Goal: Transaction & Acquisition: Purchase product/service

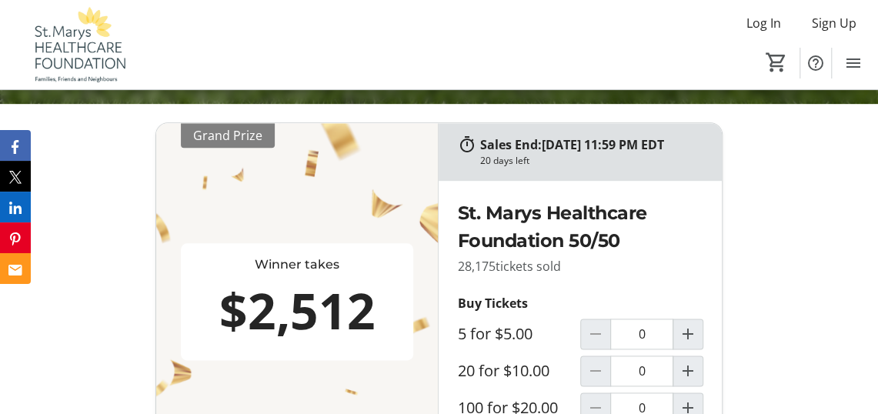
scroll to position [770, 0]
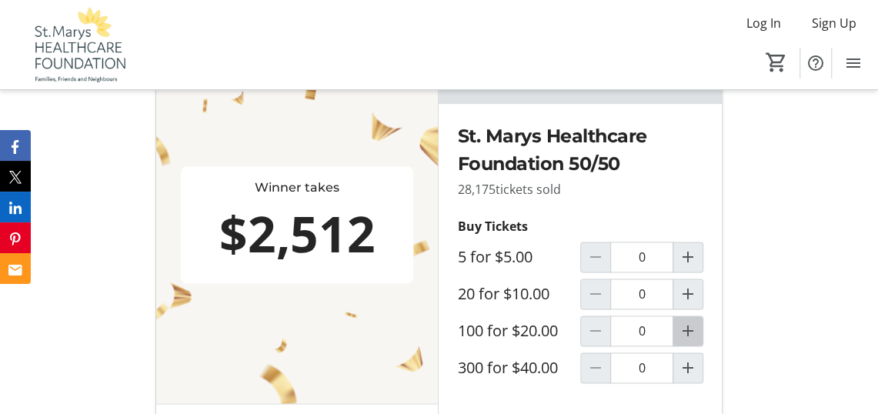
click at [688, 340] on mat-icon "Increment by one" at bounding box center [688, 331] width 18 height 18
type input "1"
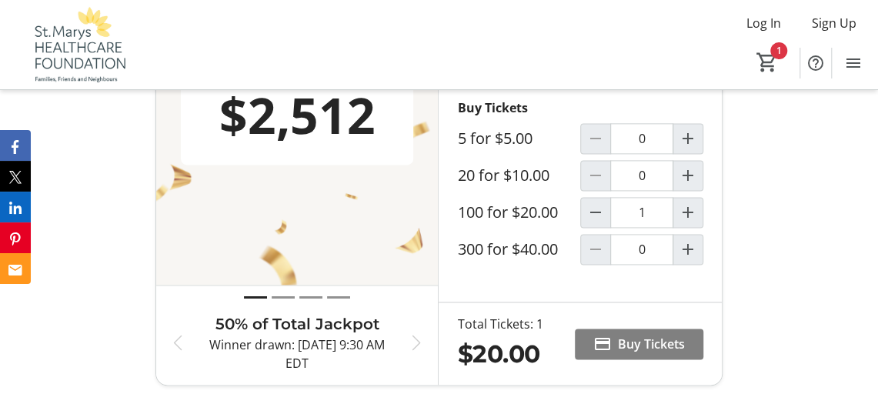
scroll to position [923, 0]
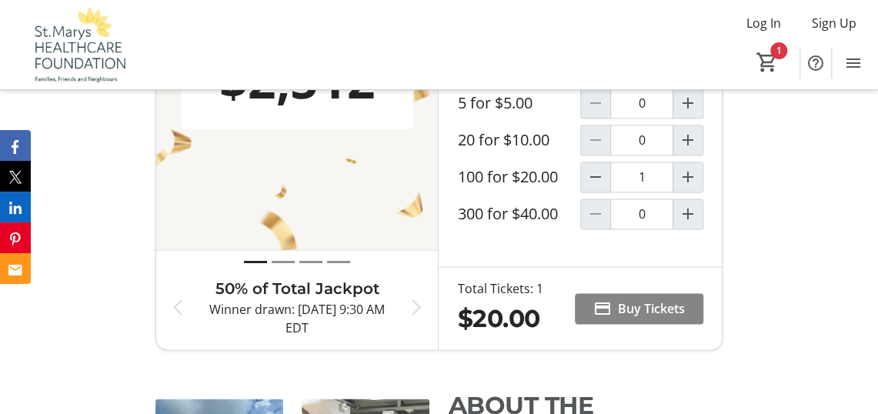
click at [629, 318] on span "Buy Tickets" at bounding box center [651, 308] width 67 height 18
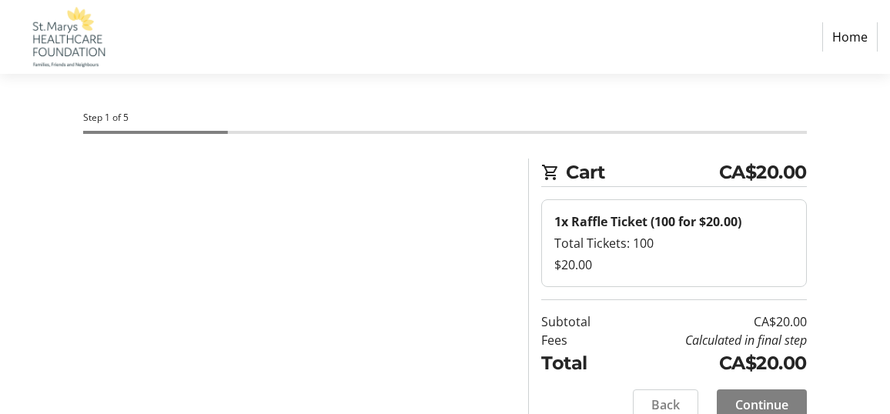
select select "CA"
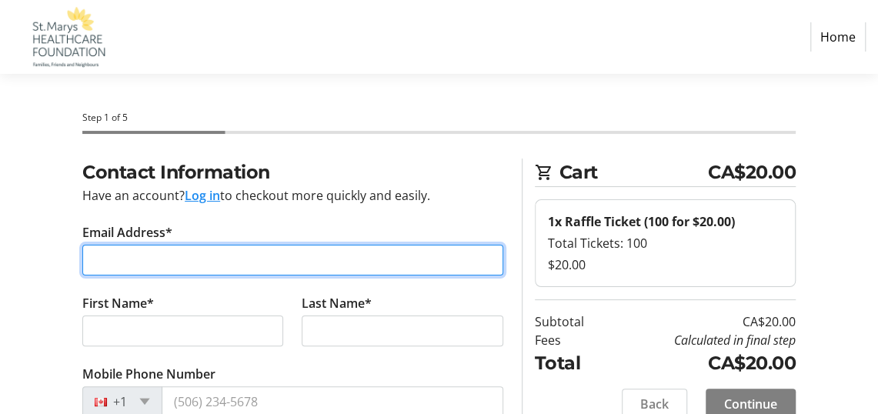
drag, startPoint x: 134, startPoint y: 263, endPoint x: 155, endPoint y: 263, distance: 20.8
click at [135, 263] on input "Email Address*" at bounding box center [292, 260] width 421 height 31
type input "[EMAIL_ADDRESS][DOMAIN_NAME]"
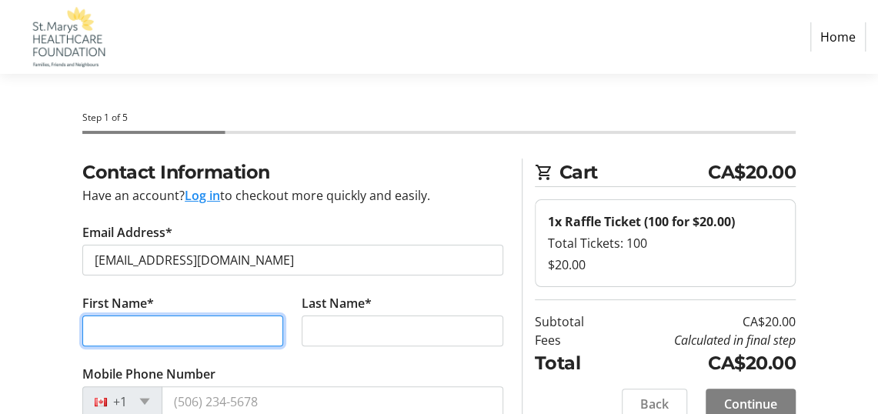
type input "[PERSON_NAME]"
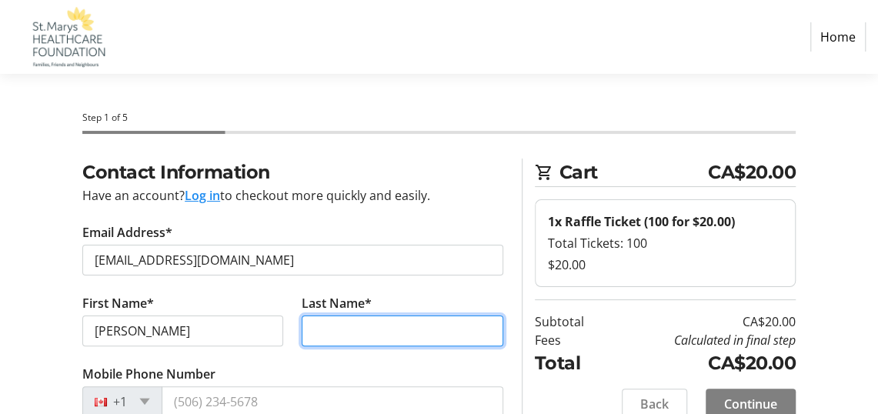
type input "[PERSON_NAME]"
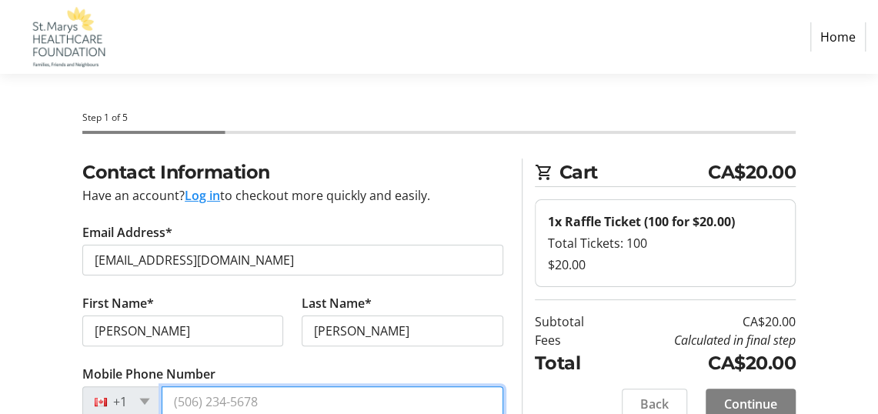
type input "[PHONE_NUMBER]"
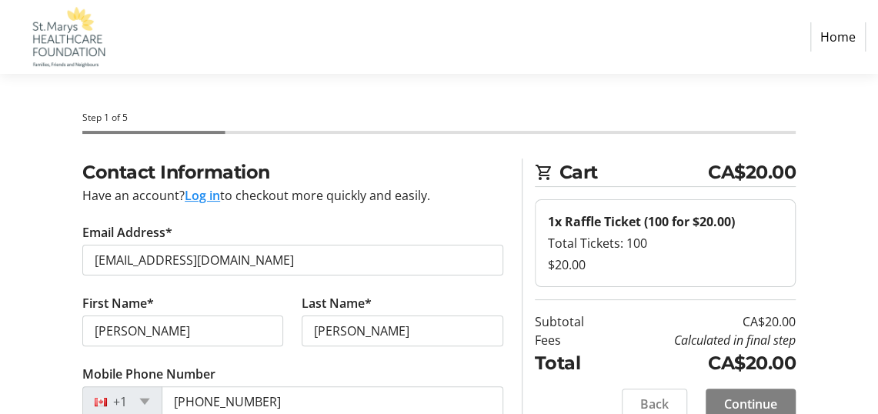
type input "[STREET_ADDRESS]"
type input "Granton"
select select "ON"
type input "N0M1V0"
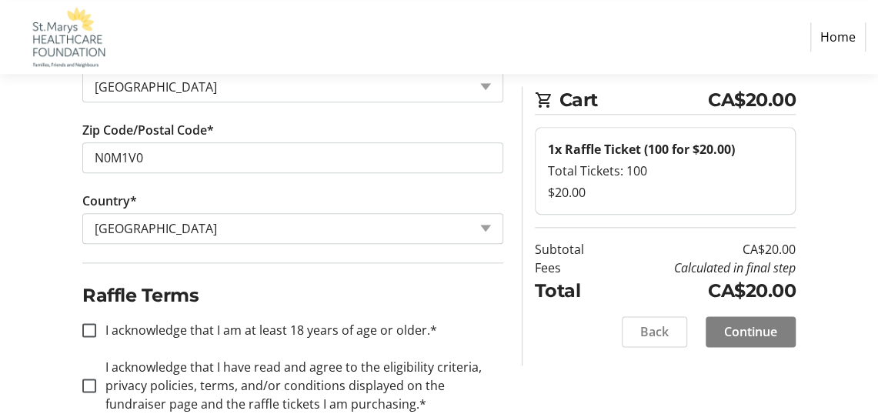
scroll to position [766, 0]
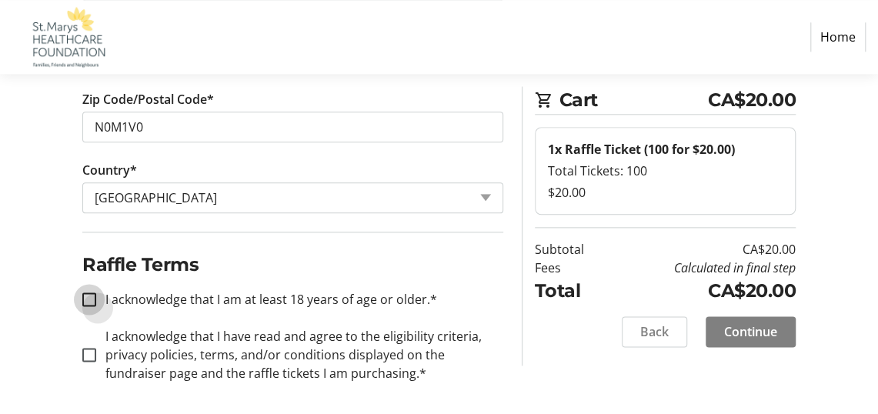
click at [89, 292] on input "I acknowledge that I am at least 18 years of age or older.*" at bounding box center [89, 299] width 14 height 14
checkbox input "true"
click at [92, 348] on input "I acknowledge that I have read and agree to the eligibility criteria, privacy p…" at bounding box center [89, 355] width 14 height 14
checkbox input "true"
click at [743, 328] on span "Continue" at bounding box center [750, 331] width 53 height 18
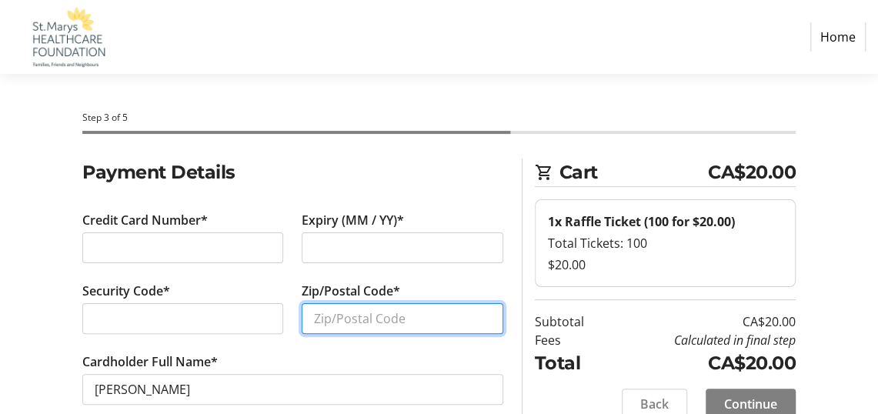
drag, startPoint x: 335, startPoint y: 313, endPoint x: 395, endPoint y: 326, distance: 61.3
click at [336, 314] on input "Zip/Postal Code*" at bounding box center [402, 318] width 201 height 31
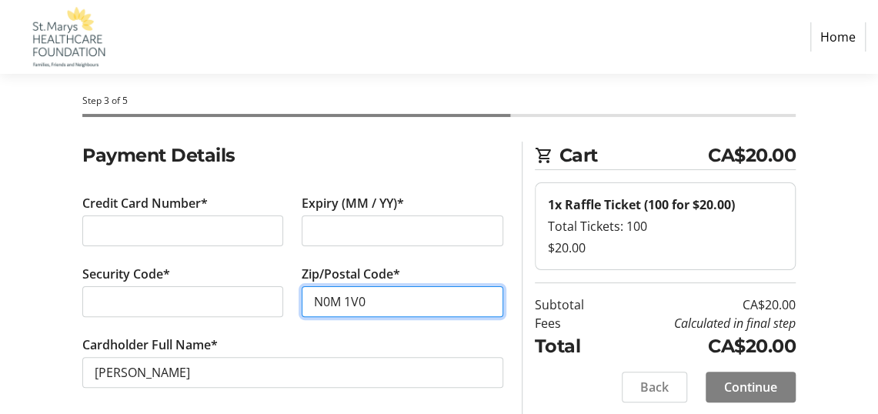
scroll to position [26, 0]
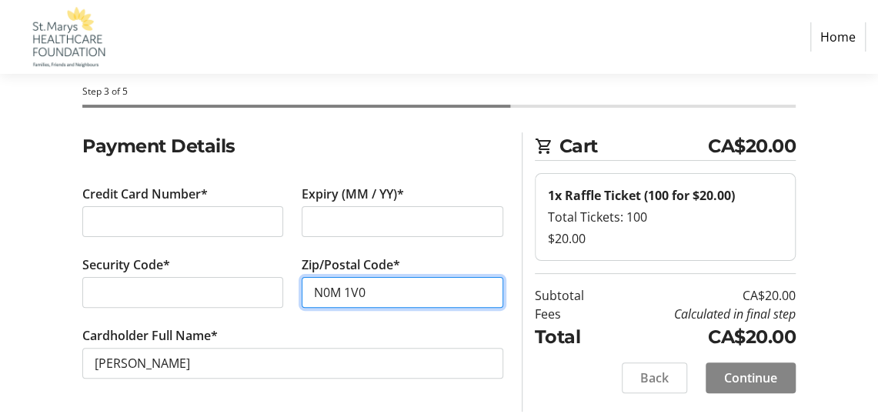
type input "N0M 1V0"
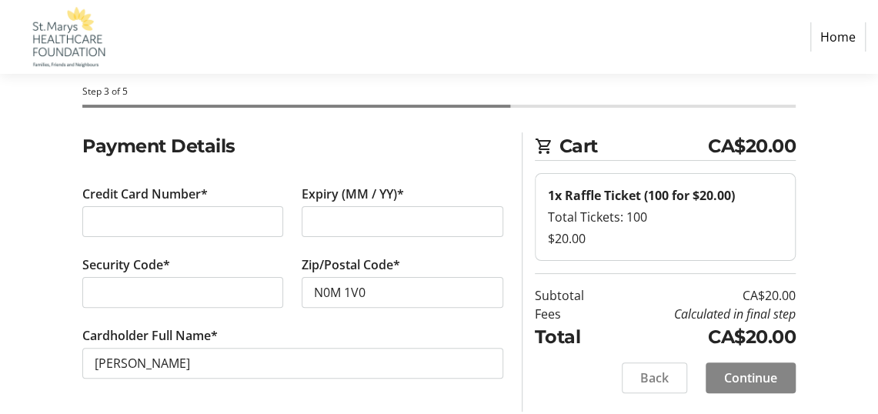
click at [746, 372] on span "Continue" at bounding box center [750, 378] width 53 height 18
click at [746, 372] on div "Back Continue" at bounding box center [665, 377] width 261 height 31
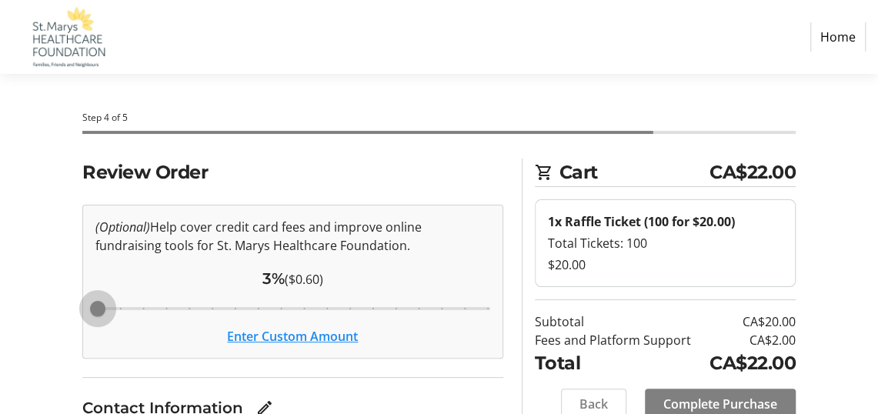
drag, startPoint x: 259, startPoint y: 309, endPoint x: 72, endPoint y: 315, distance: 187.9
type input "3"
click at [79, 315] on input "Cover fees percentage" at bounding box center [292, 309] width 427 height 34
click at [274, 339] on button "Enter Custom Amount" at bounding box center [292, 336] width 131 height 18
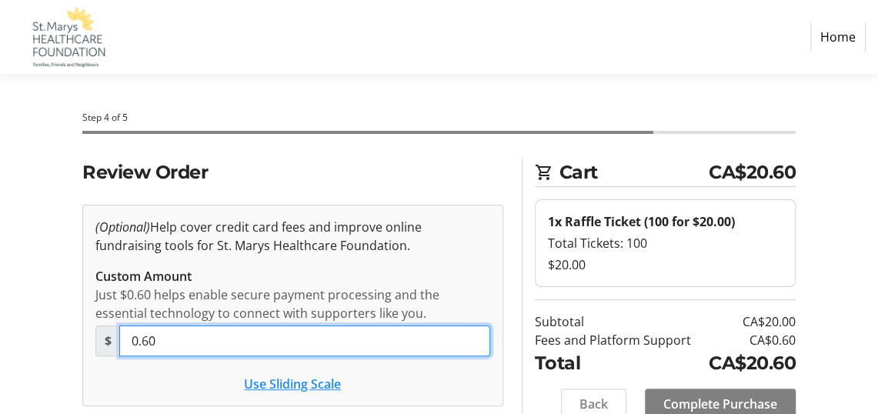
drag, startPoint x: 155, startPoint y: 337, endPoint x: 127, endPoint y: 338, distance: 27.7
click at [127, 338] on input "0.60" at bounding box center [304, 341] width 371 height 31
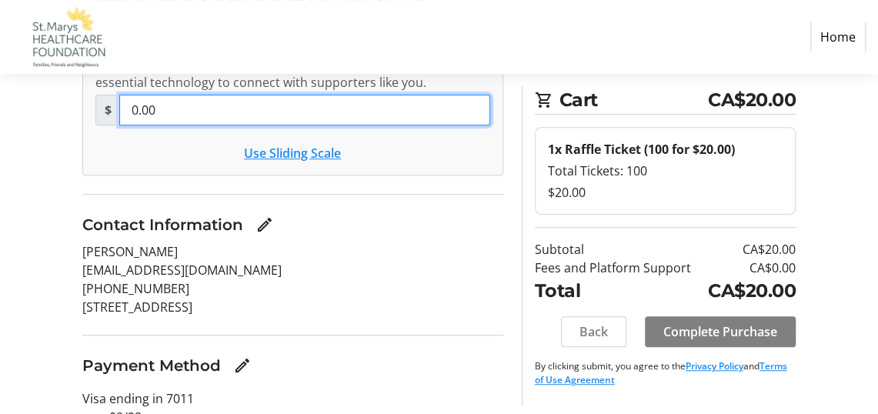
scroll to position [297, 0]
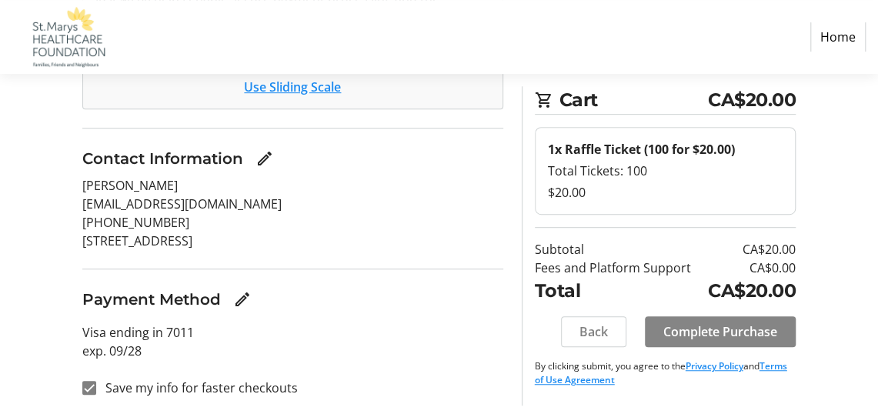
type input "0.00"
click at [711, 329] on span "Complete Purchase" at bounding box center [720, 331] width 114 height 18
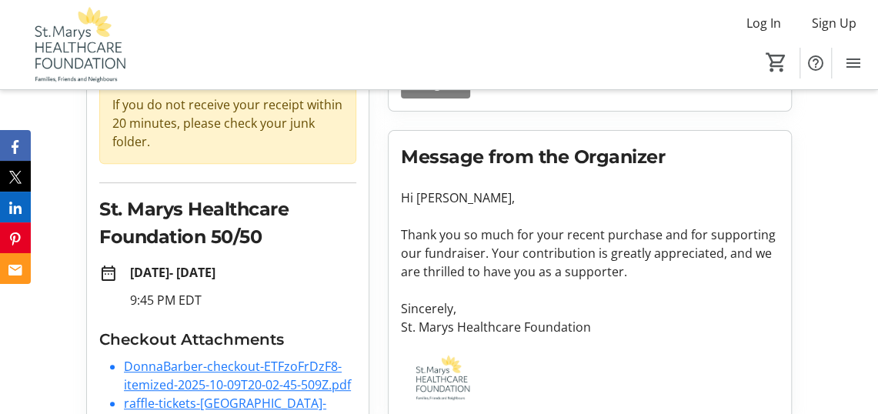
scroll to position [145, 0]
